Goal: Check status: Check status

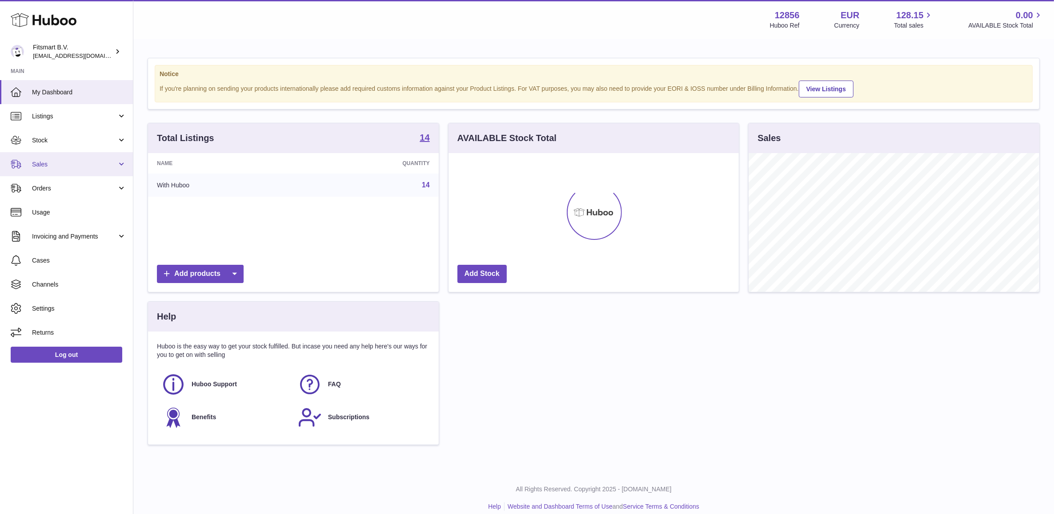
scroll to position [138, 290]
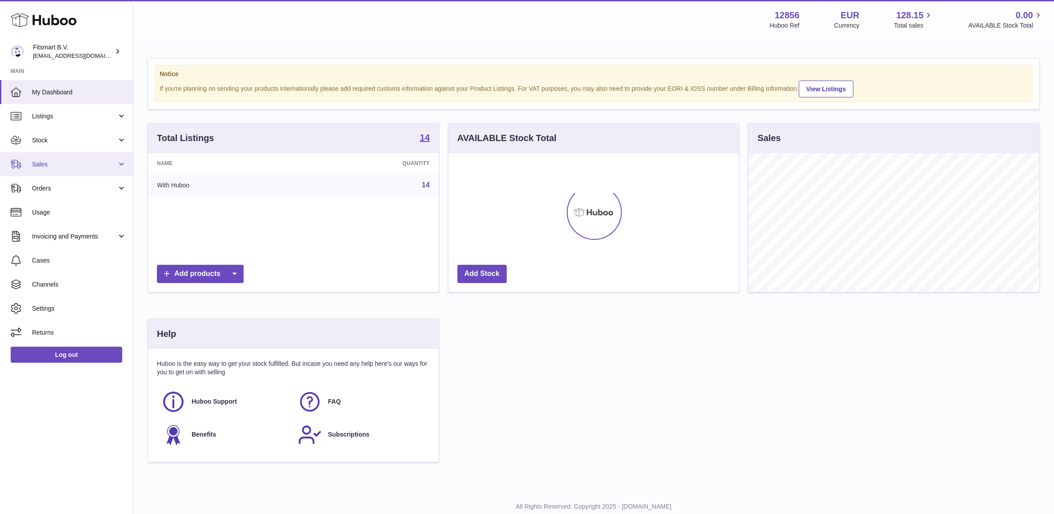
click at [86, 158] on link "Sales" at bounding box center [66, 164] width 133 height 24
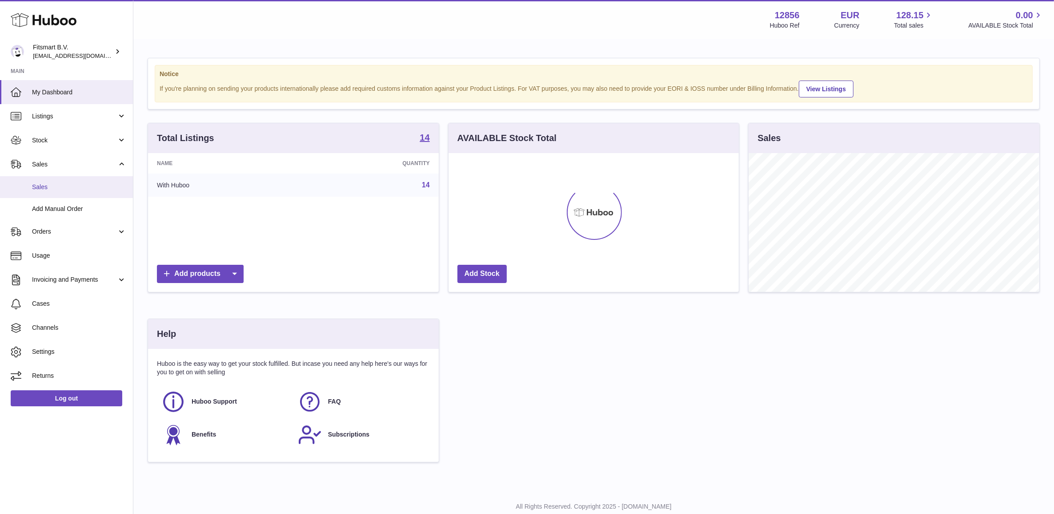
click at [91, 181] on link "Sales" at bounding box center [66, 187] width 133 height 22
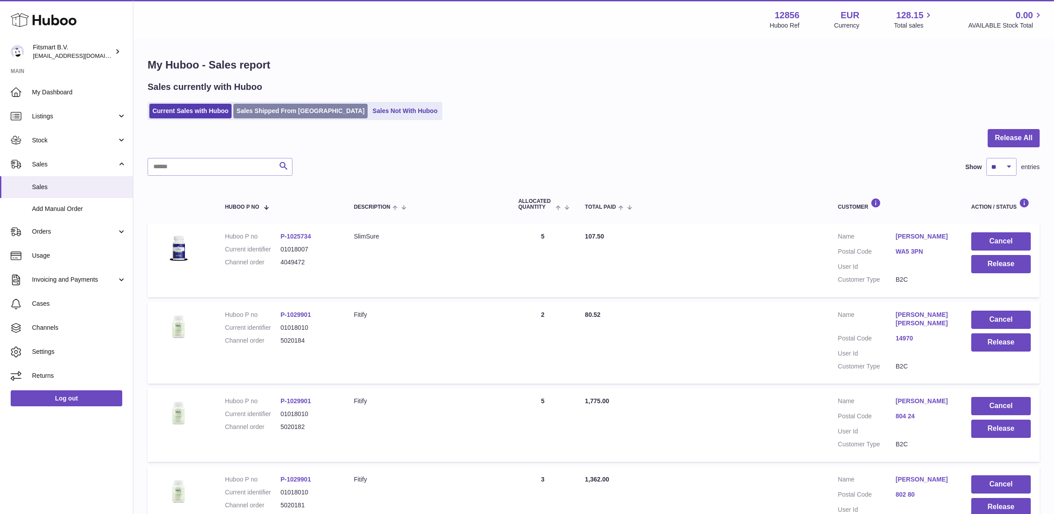
click at [308, 107] on link "Sales Shipped From [GEOGRAPHIC_DATA]" at bounding box center [300, 111] width 134 height 15
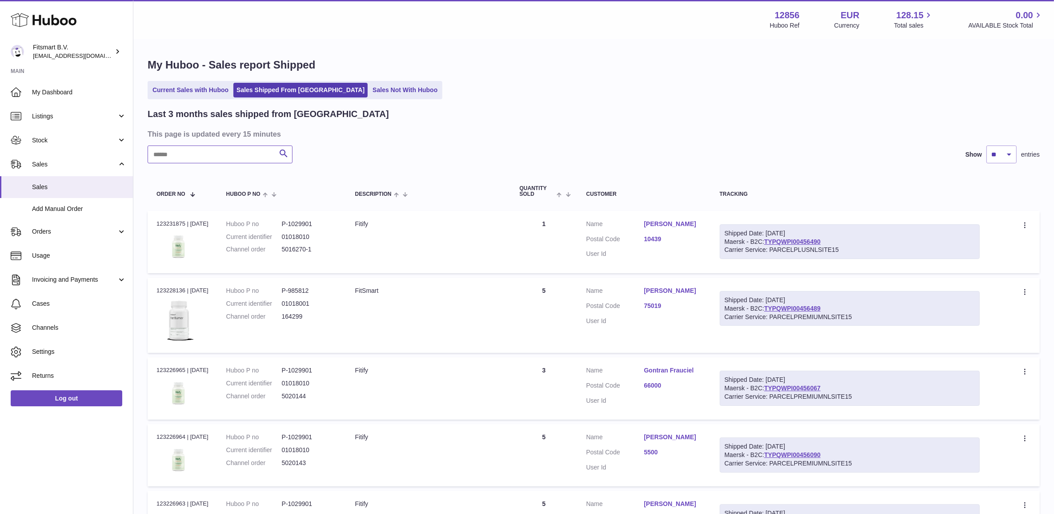
click at [245, 161] on input "text" at bounding box center [220, 154] width 145 height 18
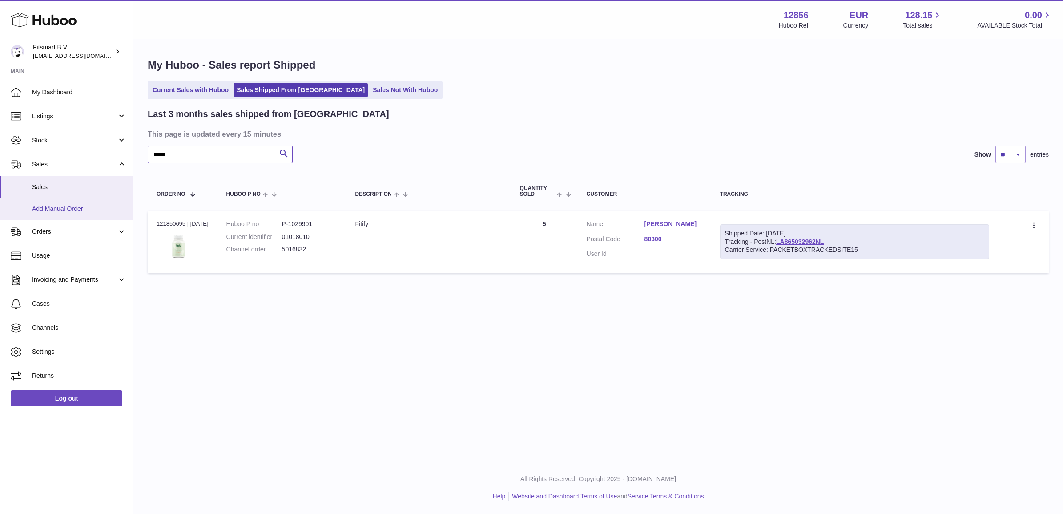
type input "*****"
click at [292, 254] on dl "Huboo P no P-1029901 Current identifier 01018010 Channel order 5016832" at bounding box center [281, 239] width 111 height 39
copy dd "5016832"
click at [169, 226] on div "Order no 121850695 | [DATE]" at bounding box center [183, 224] width 52 height 8
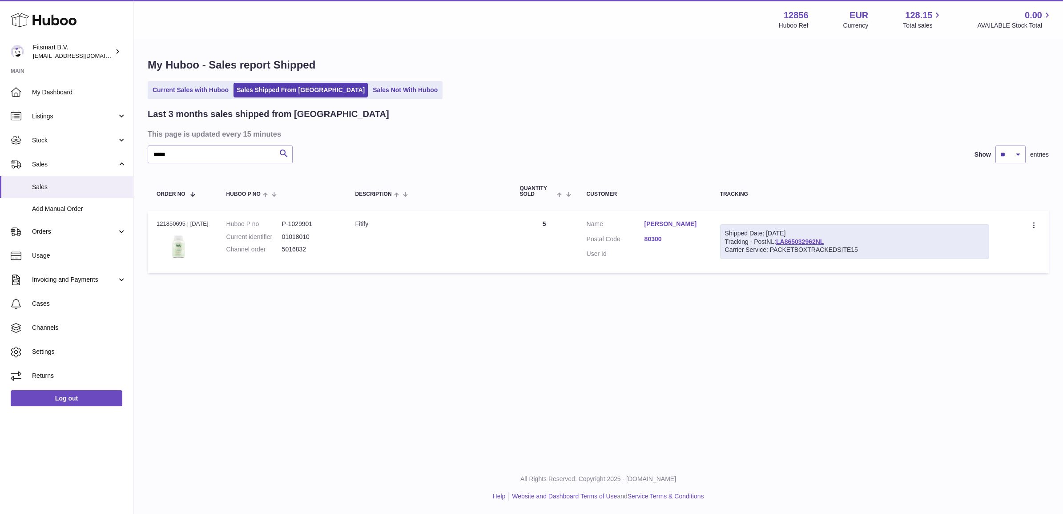
click at [169, 226] on div "Order no 121850695 | [DATE]" at bounding box center [183, 224] width 52 height 8
copy div "121850695"
click at [188, 154] on input "*****" at bounding box center [220, 154] width 145 height 18
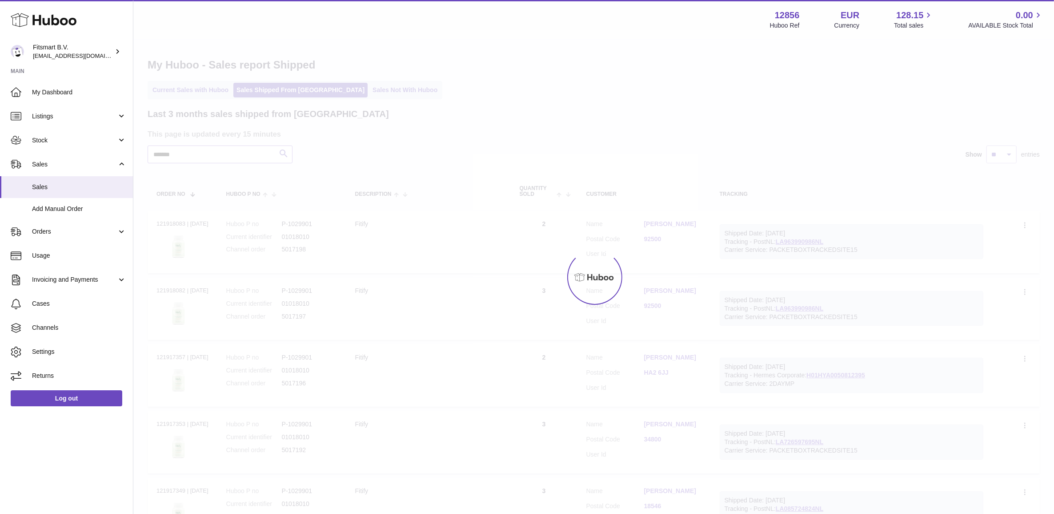
type input "*******"
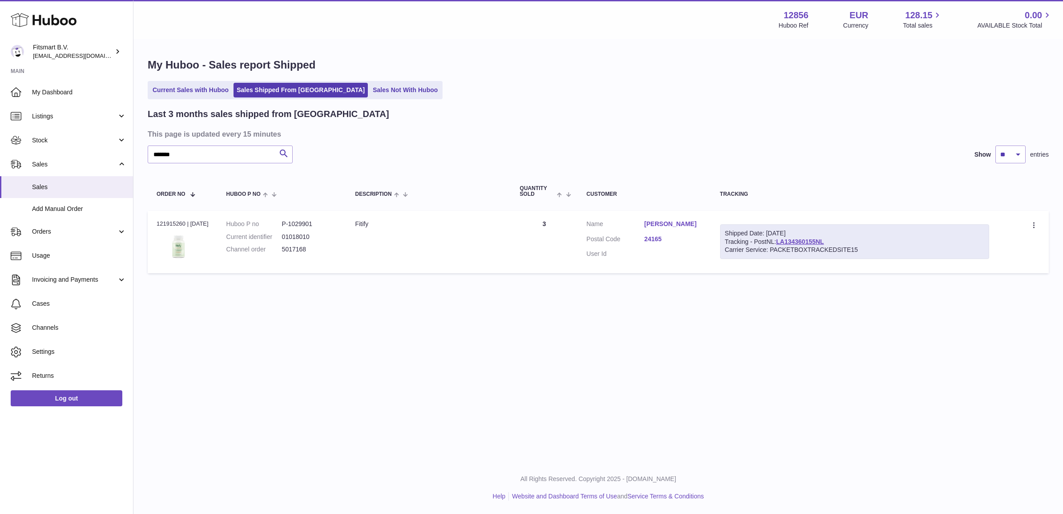
click at [292, 250] on dd "5017168" at bounding box center [310, 249] width 56 height 8
copy tr "5017168 Description"
click at [161, 221] on div "Order no 121915260 | [DATE]" at bounding box center [183, 224] width 52 height 8
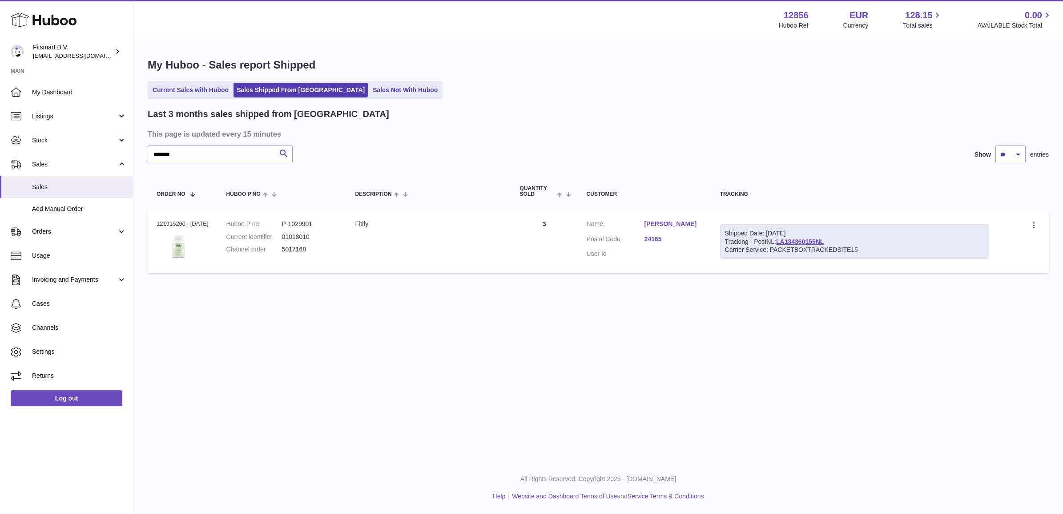
click at [161, 221] on div "Order no 121915260 | [DATE]" at bounding box center [183, 224] width 52 height 8
copy div "121915260"
